Goal: Task Accomplishment & Management: Use online tool/utility

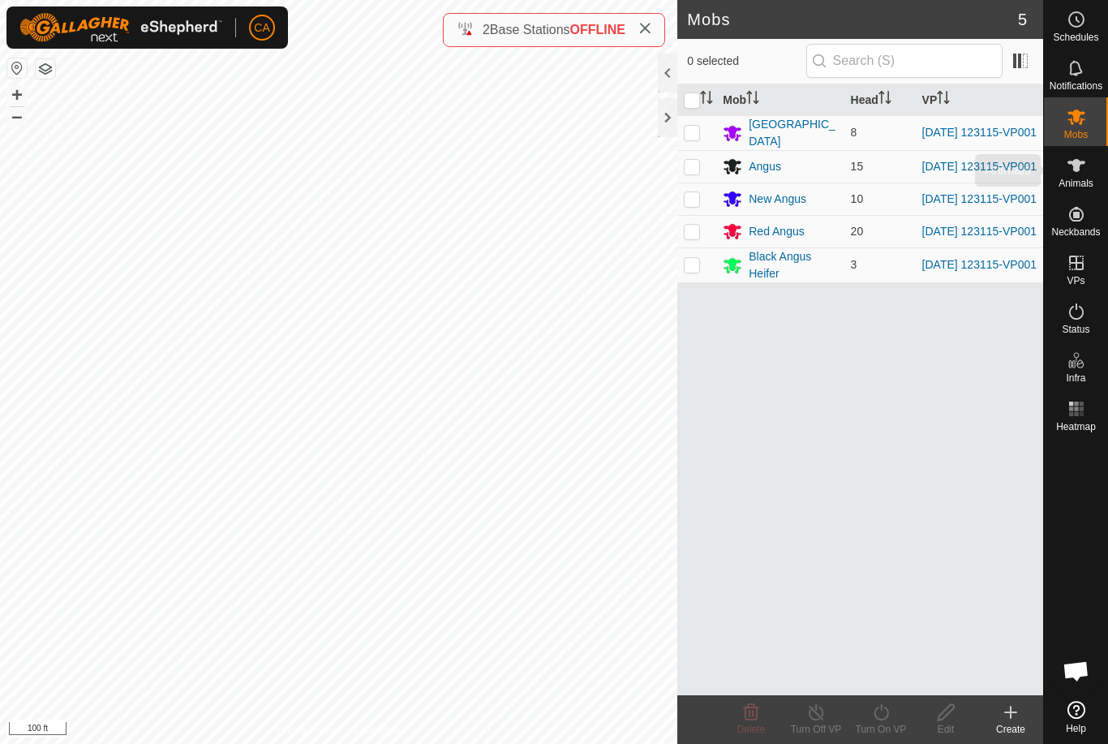
click at [1074, 181] on span "Animals" at bounding box center [1075, 183] width 35 height 10
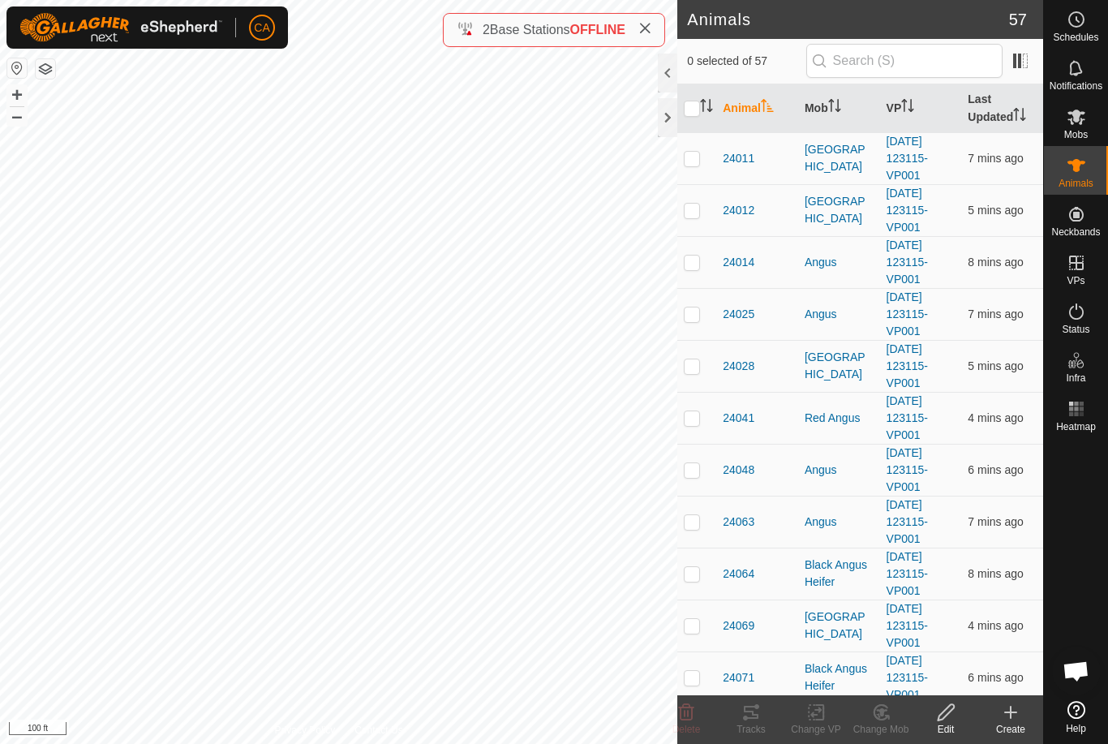
click at [688, 161] on p-checkbox at bounding box center [692, 158] width 16 height 13
checkbox input "true"
click at [689, 217] on td at bounding box center [696, 210] width 39 height 52
checkbox input "true"
click at [695, 267] on p-checkbox at bounding box center [692, 261] width 16 height 13
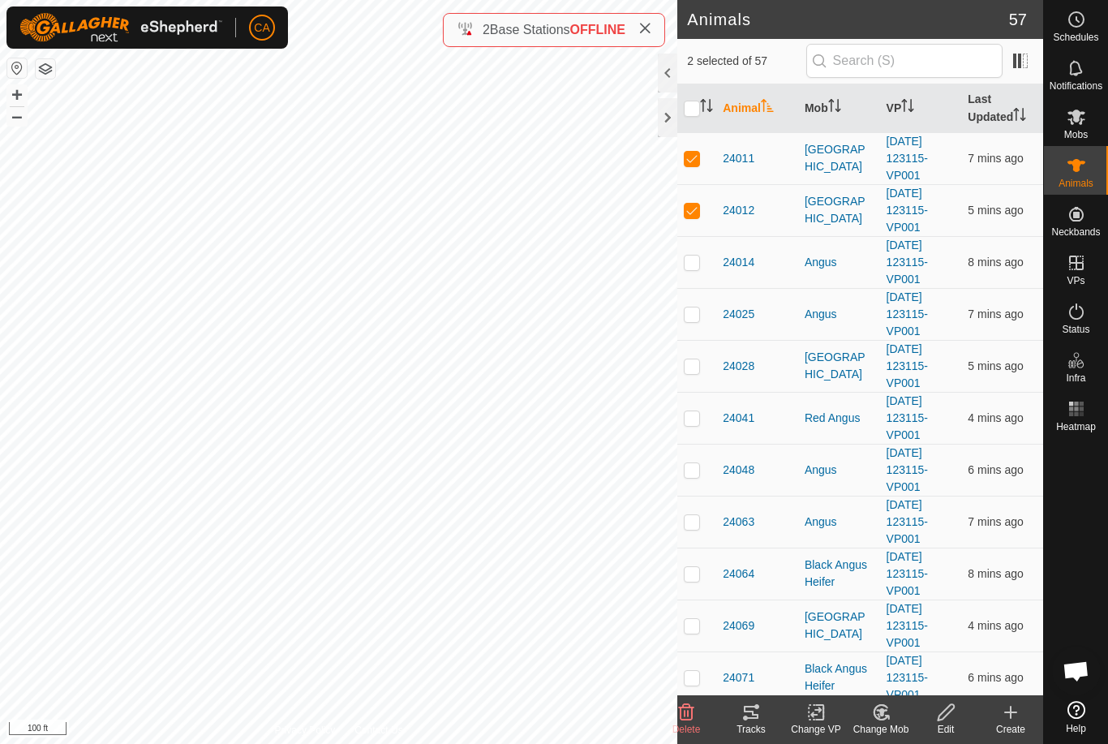
checkbox input "true"
click at [688, 315] on p-checkbox at bounding box center [692, 313] width 16 height 13
checkbox input "true"
click at [697, 365] on p-checkbox at bounding box center [692, 365] width 16 height 13
checkbox input "true"
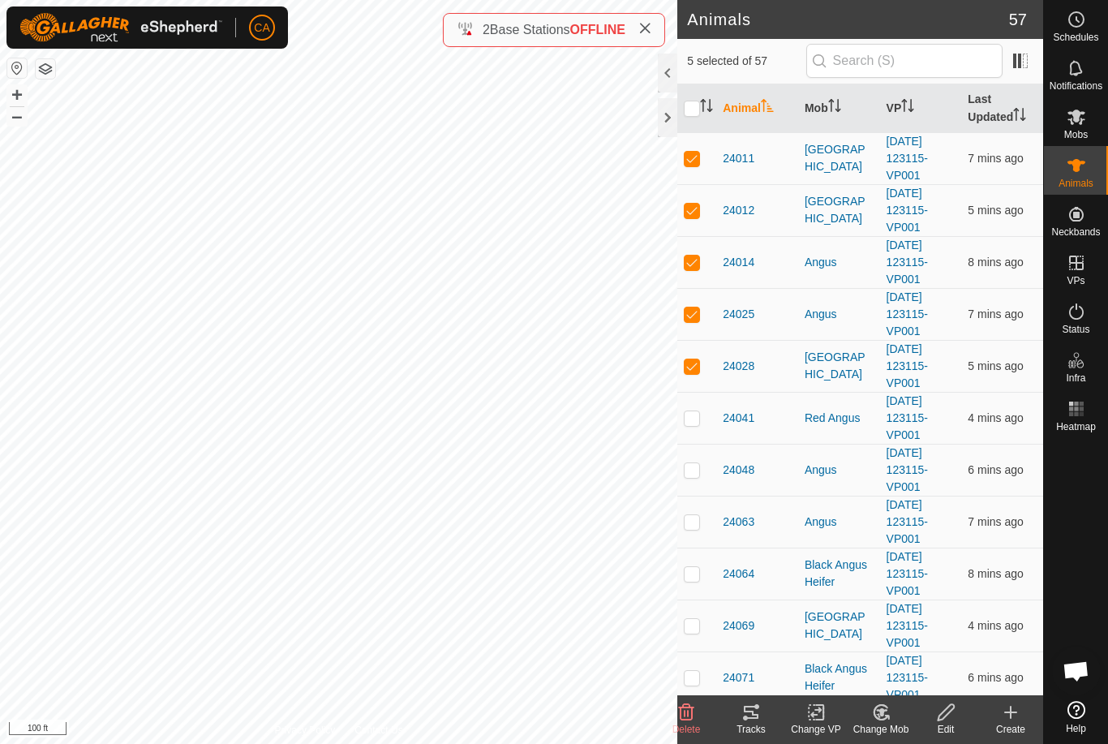
click at [686, 423] on p-checkbox at bounding box center [692, 417] width 16 height 13
checkbox input "true"
click at [692, 470] on p-checkbox at bounding box center [692, 469] width 16 height 13
checkbox input "true"
click at [695, 529] on td at bounding box center [696, 521] width 39 height 52
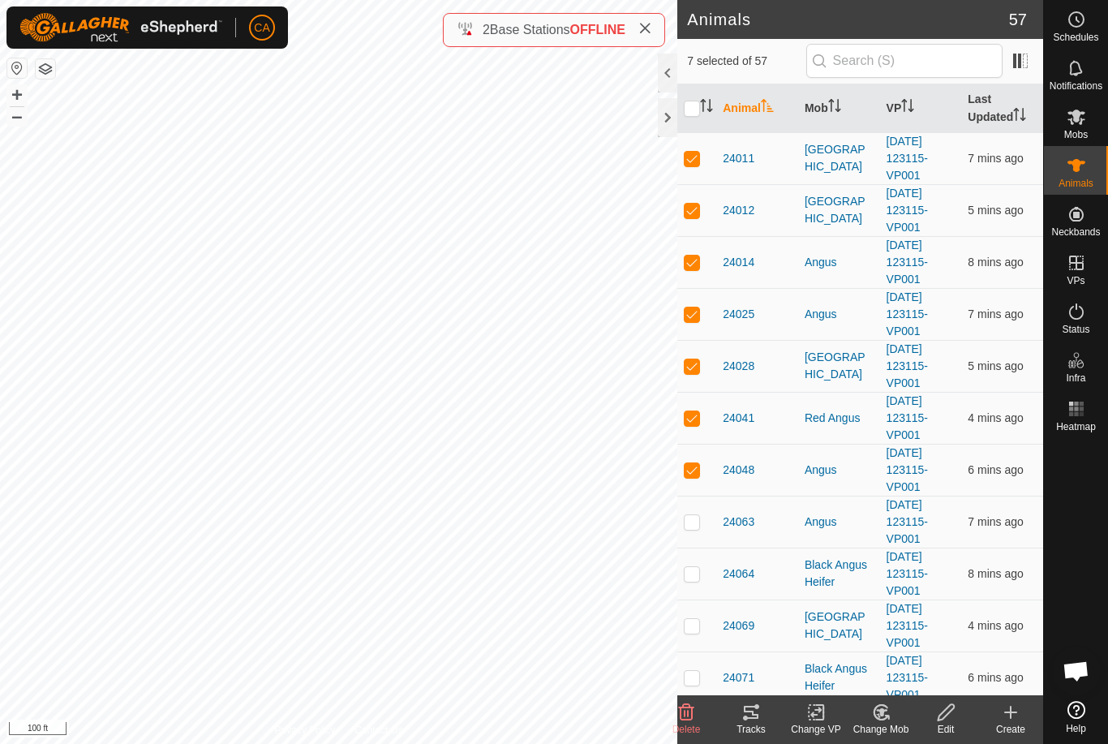
checkbox input "true"
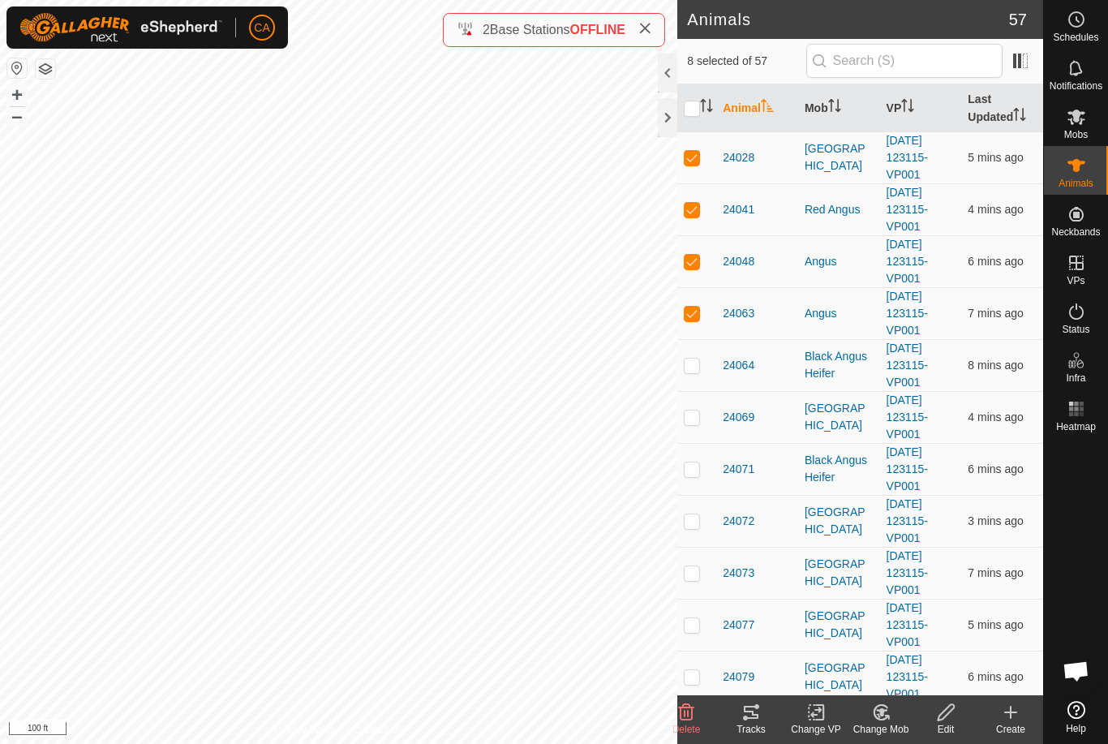
scroll to position [214, 0]
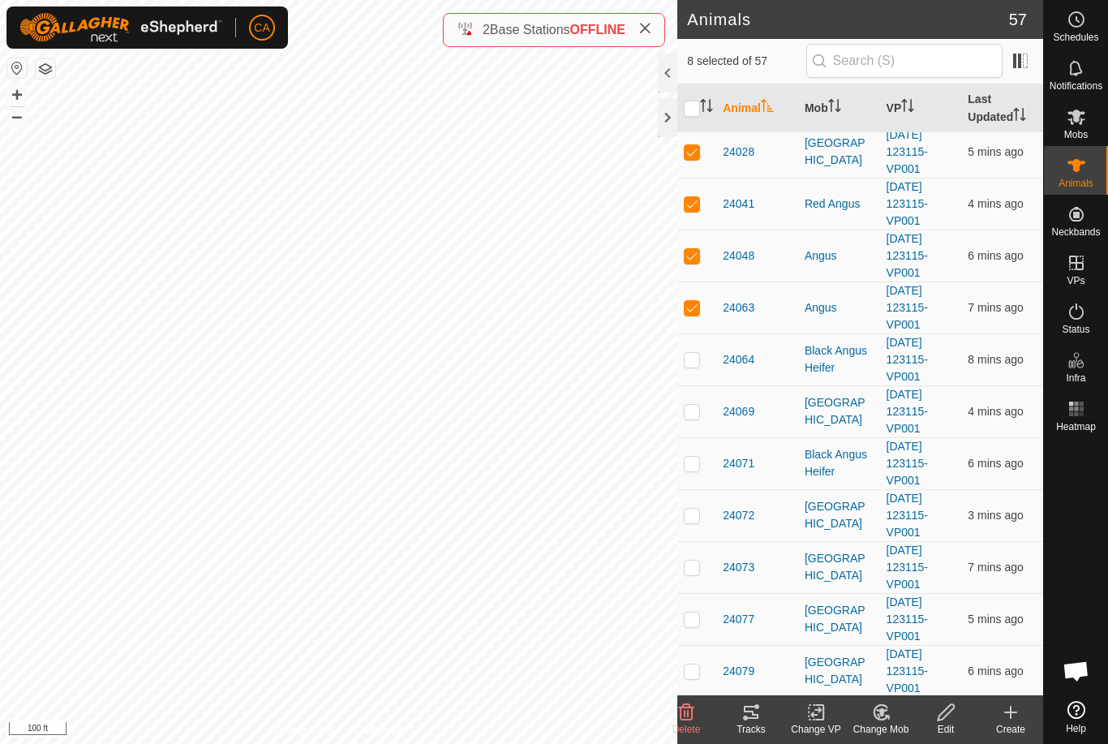
click at [698, 411] on p-checkbox at bounding box center [692, 411] width 16 height 13
checkbox input "true"
click at [692, 518] on p-checkbox at bounding box center [692, 514] width 16 height 13
checkbox input "true"
click at [685, 577] on td at bounding box center [696, 567] width 39 height 52
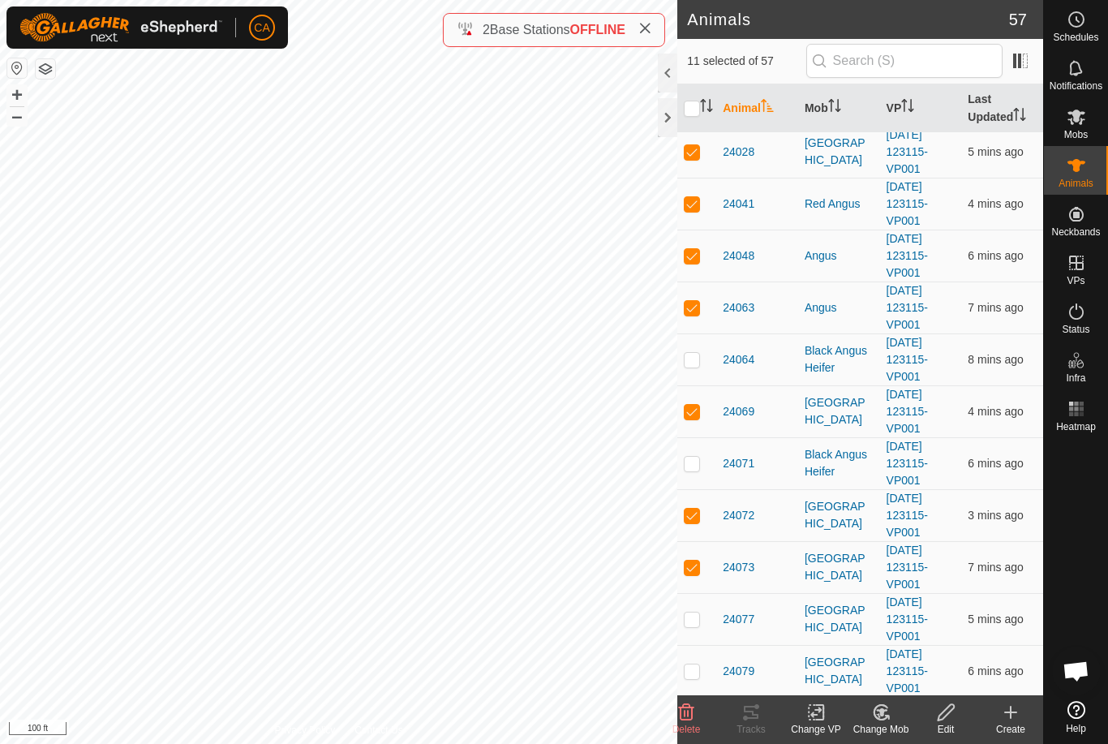
click at [699, 570] on p-checkbox at bounding box center [692, 566] width 16 height 13
checkbox input "false"
click at [757, 723] on div "Tracks" at bounding box center [750, 729] width 65 height 15
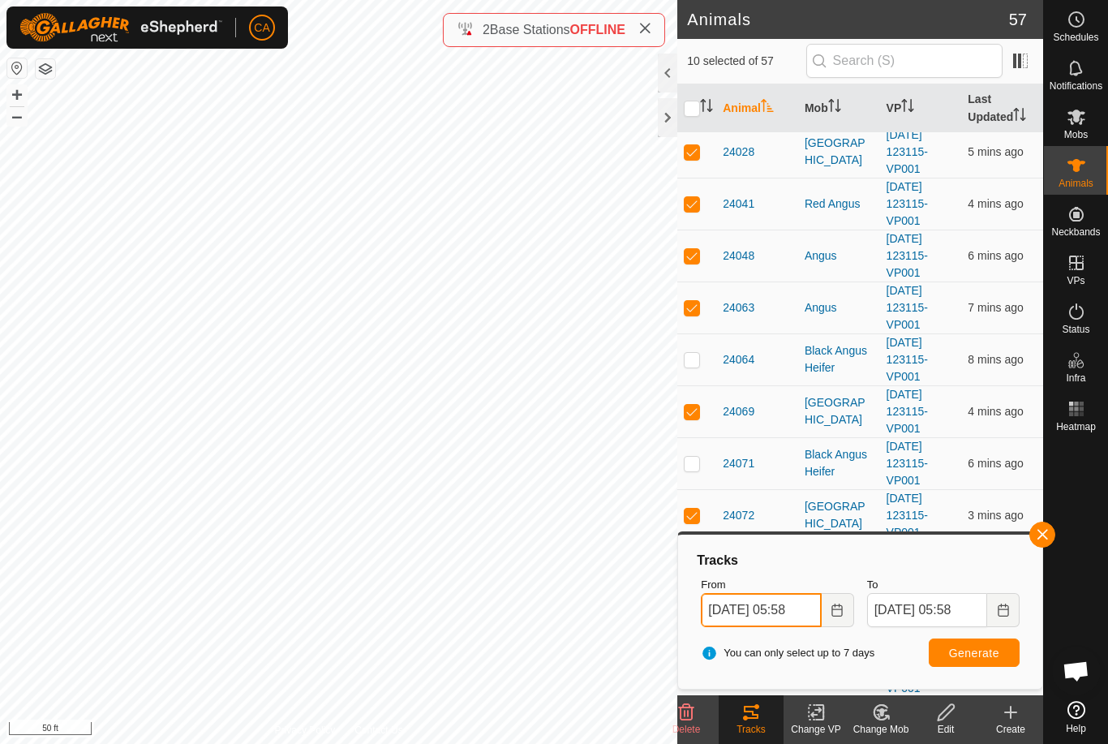
click at [780, 614] on input "[DATE] 05:58" at bounding box center [761, 610] width 120 height 34
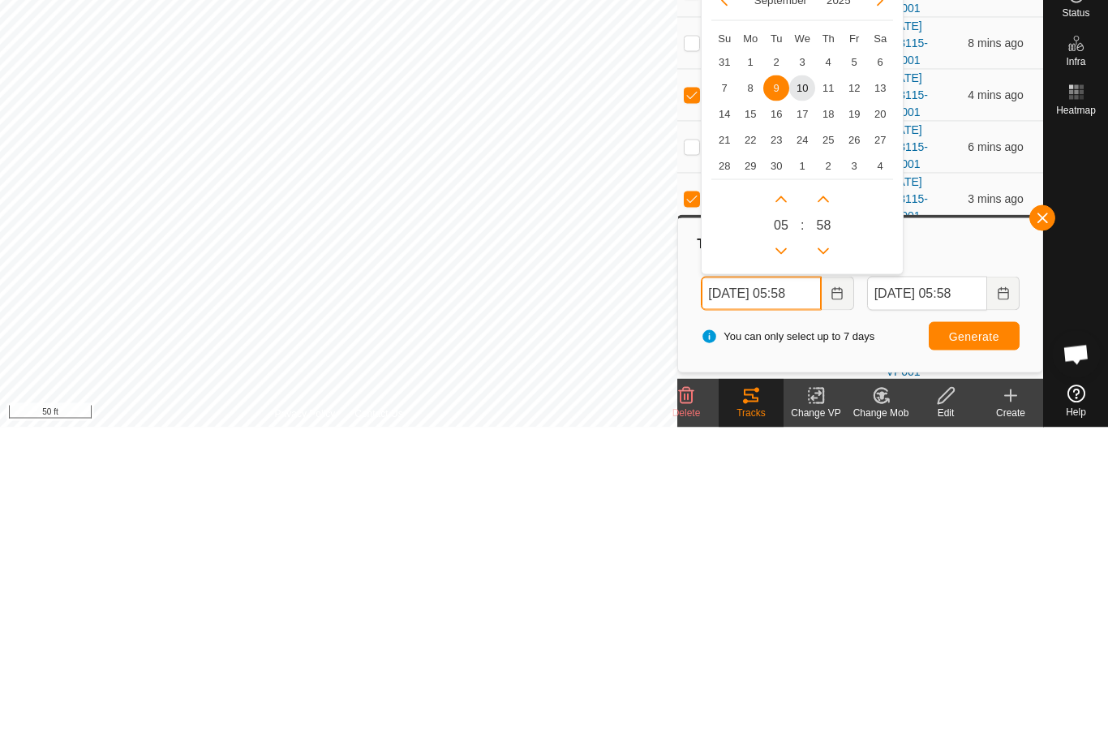
click at [784, 503] on button "Next Hour" at bounding box center [781, 516] width 26 height 26
click at [783, 503] on button "Next Hour" at bounding box center [781, 516] width 26 height 26
click at [783, 509] on icon "Next Hour" at bounding box center [780, 515] width 13 height 13
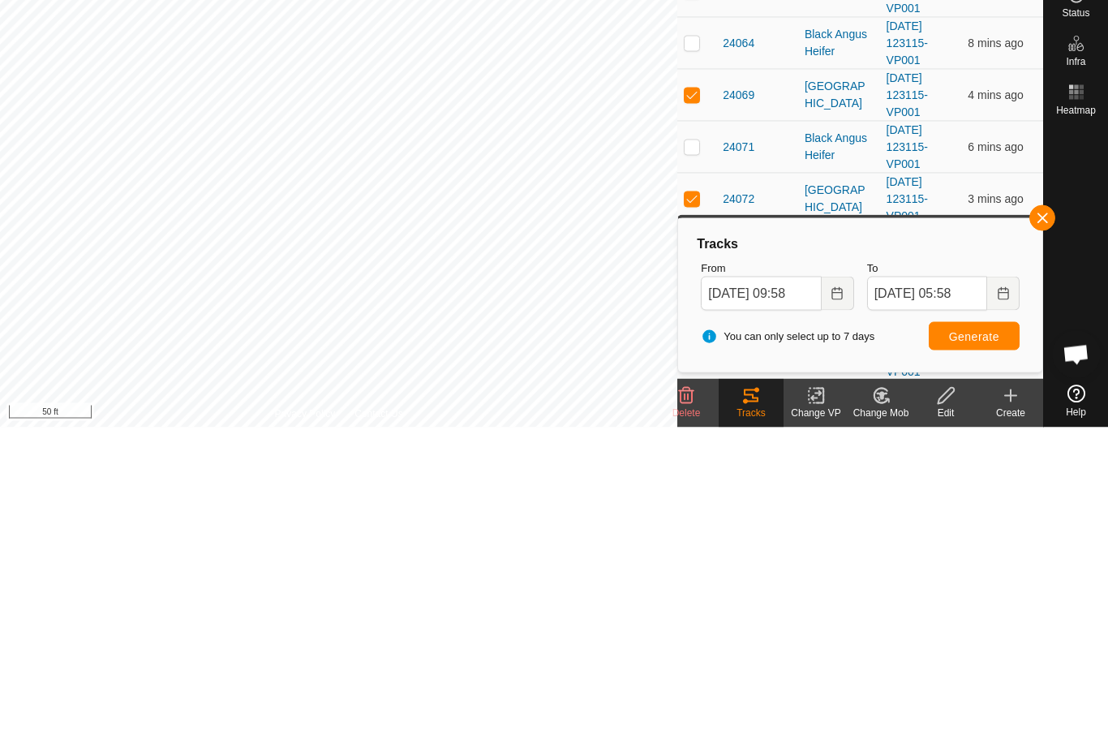
click at [965, 646] on span "Generate" at bounding box center [974, 652] width 50 height 13
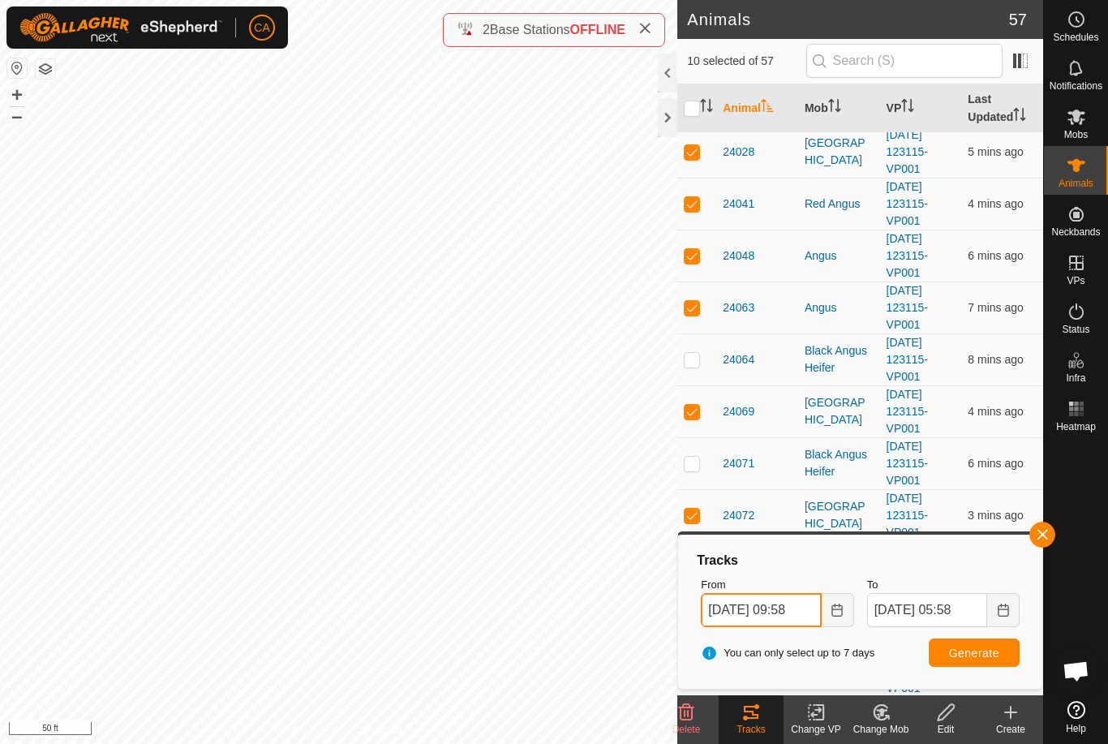
click at [765, 607] on input "[DATE] 09:58" at bounding box center [761, 610] width 120 height 34
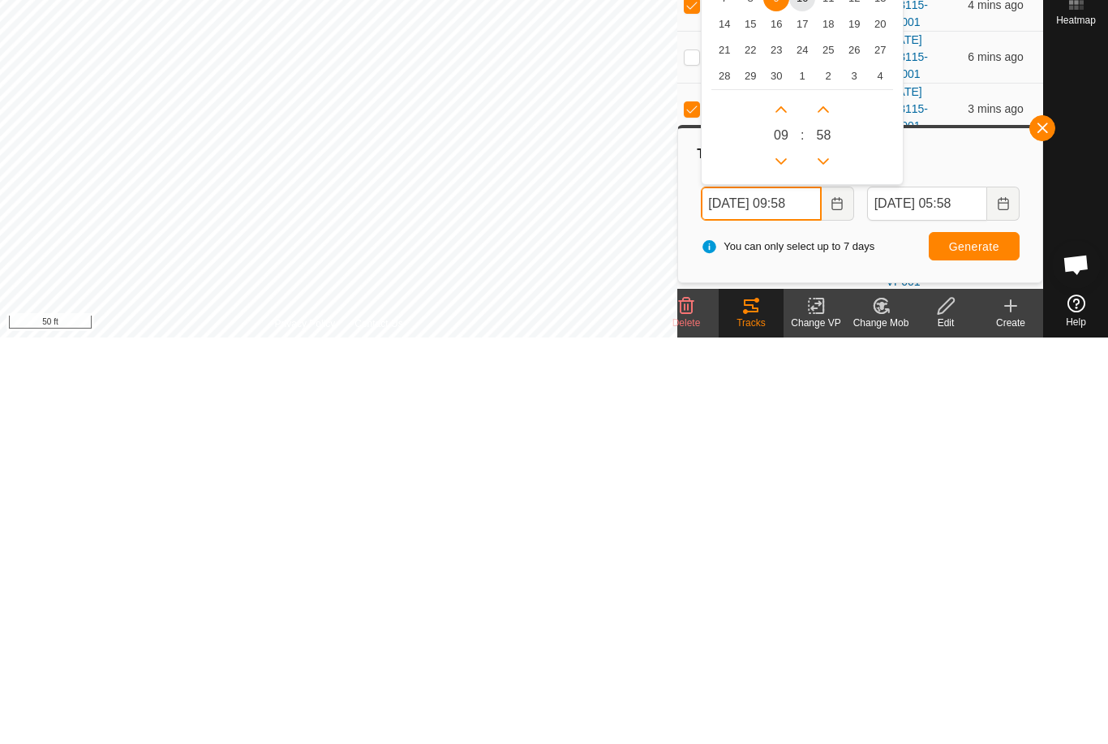
click at [784, 503] on button "Next Hour" at bounding box center [781, 516] width 26 height 26
type input "[DATE] 11:58"
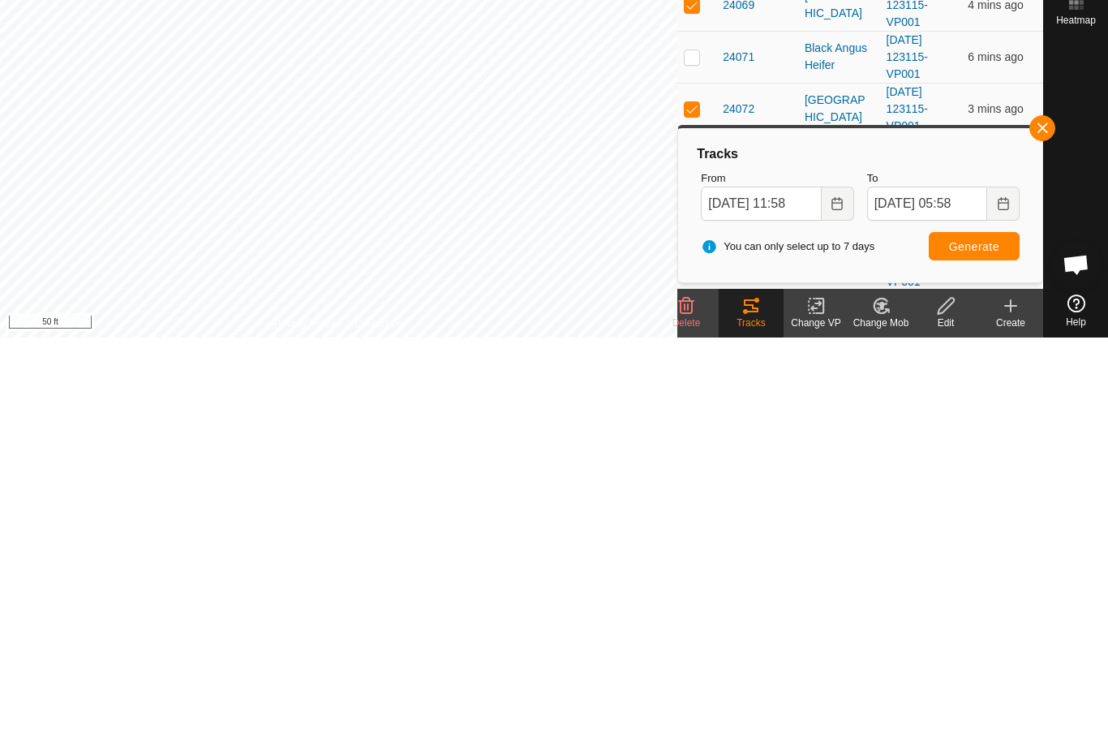
click at [973, 638] on button "Generate" at bounding box center [973, 652] width 91 height 28
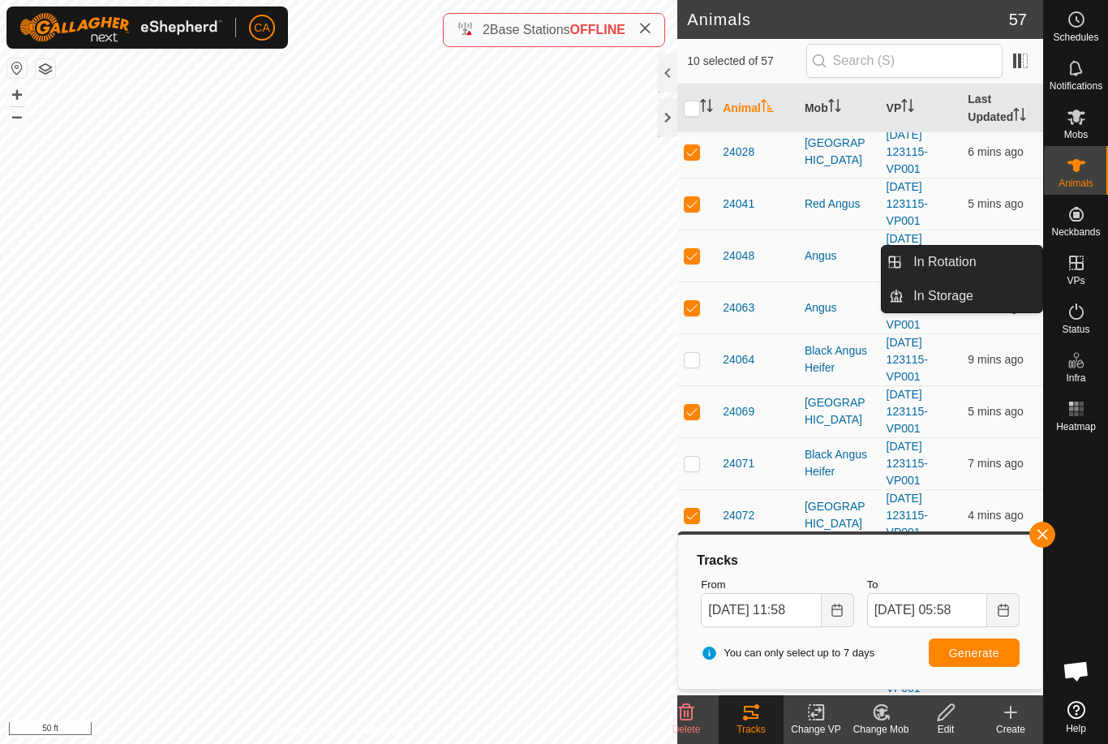
click at [997, 277] on link "In Rotation" at bounding box center [972, 262] width 139 height 32
